Goal: Find specific page/section: Find specific page/section

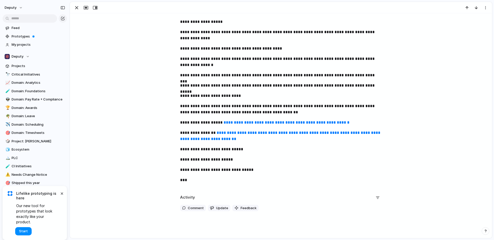
scroll to position [163, 0]
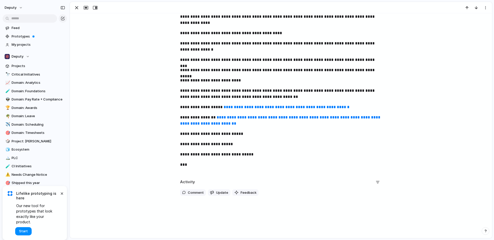
click at [273, 119] on link "**********" at bounding box center [280, 120] width 201 height 10
